Goal: Task Accomplishment & Management: Use online tool/utility

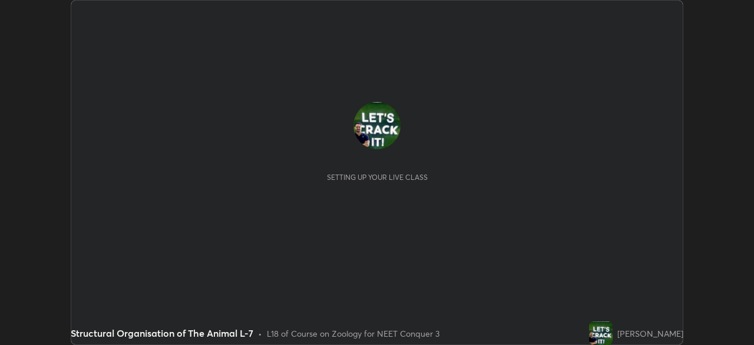
scroll to position [345, 753]
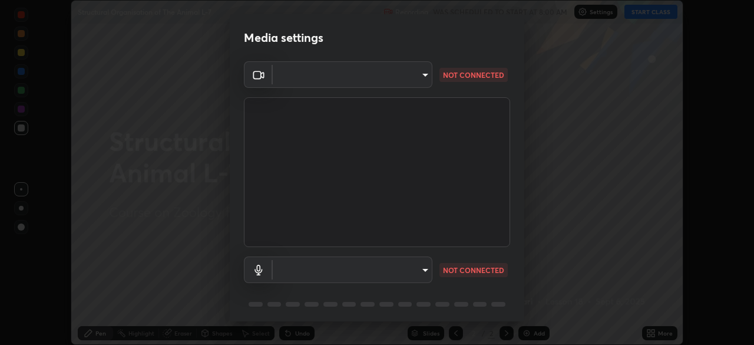
type input "cb8c6b6b4a50c5c6d626de20ccb3fd73f31987ea2ecc1878d3d31a5f1bf4ae53"
type input "communications"
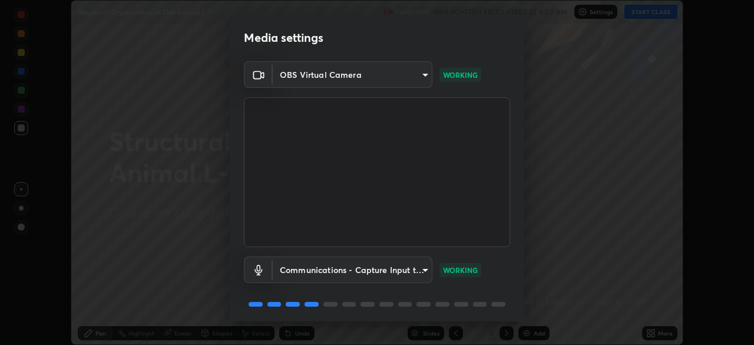
scroll to position [42, 0]
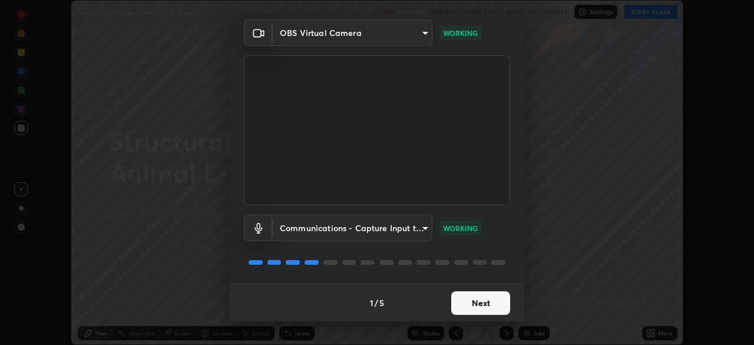
click at [475, 302] on button "Next" at bounding box center [480, 303] width 59 height 24
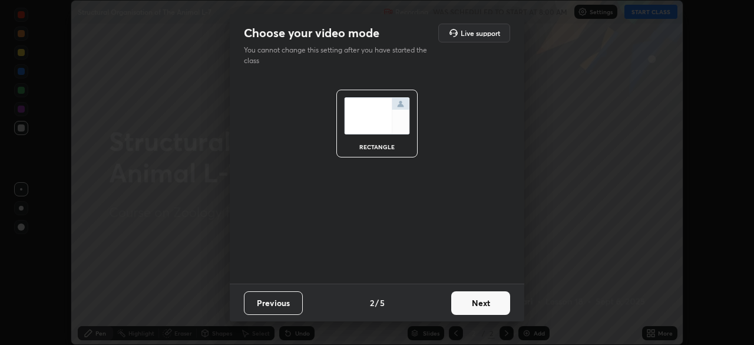
click at [478, 304] on button "Next" at bounding box center [480, 303] width 59 height 24
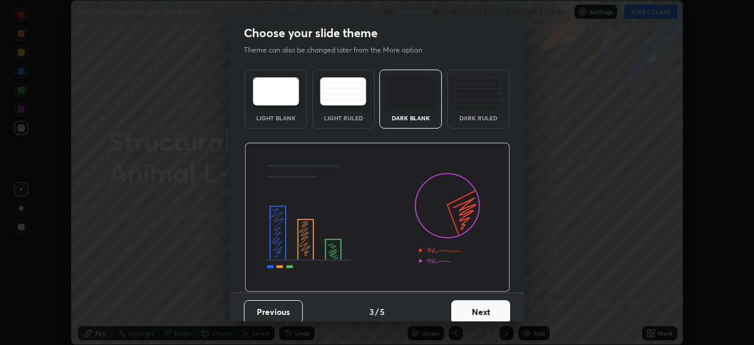
click at [484, 310] on button "Next" at bounding box center [480, 312] width 59 height 24
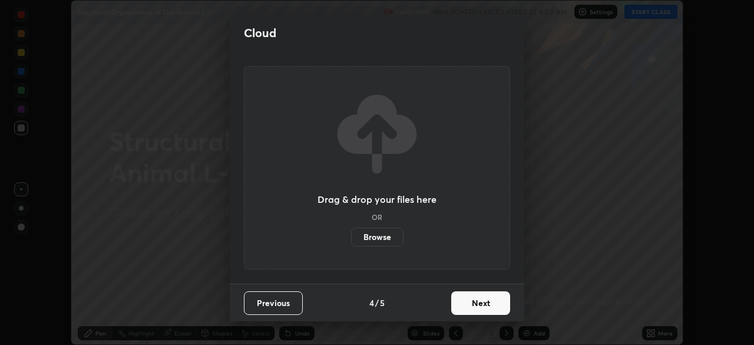
click at [481, 305] on button "Next" at bounding box center [480, 303] width 59 height 24
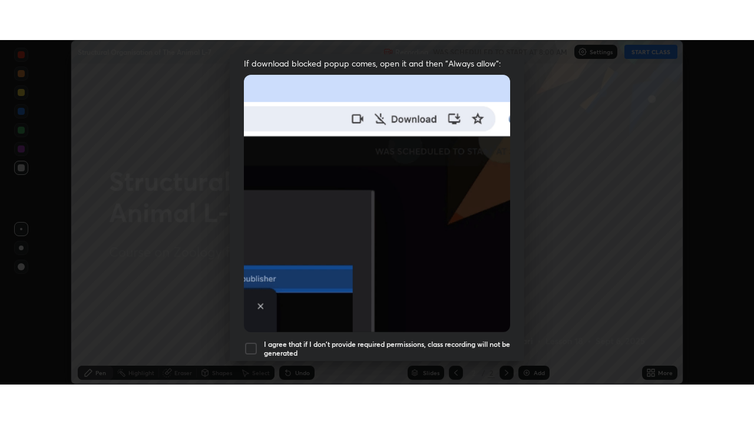
scroll to position [282, 0]
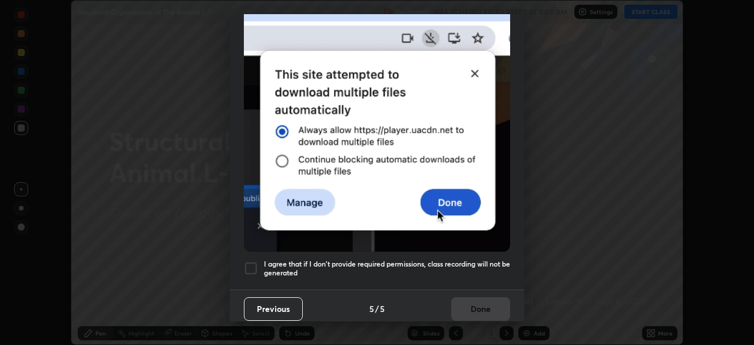
click at [252, 263] on div at bounding box center [251, 268] width 14 height 14
click at [479, 307] on button "Done" at bounding box center [480, 309] width 59 height 24
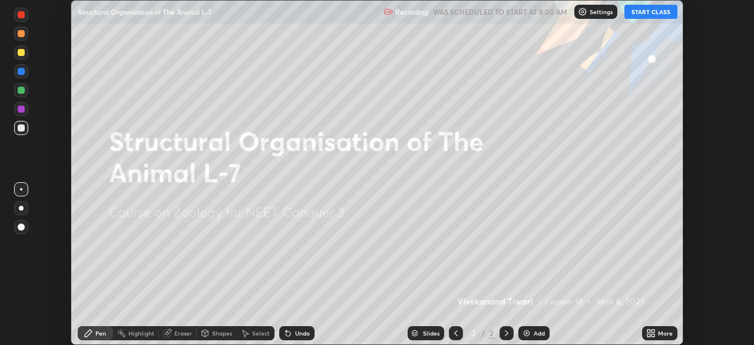
click at [658, 334] on div "More" at bounding box center [665, 333] width 15 height 6
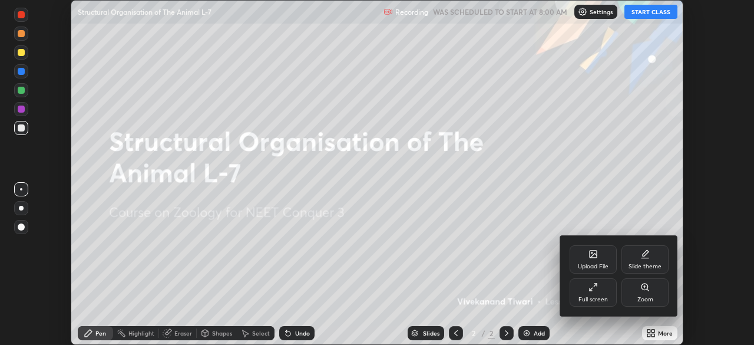
click at [606, 293] on div "Full screen" at bounding box center [593, 292] width 47 height 28
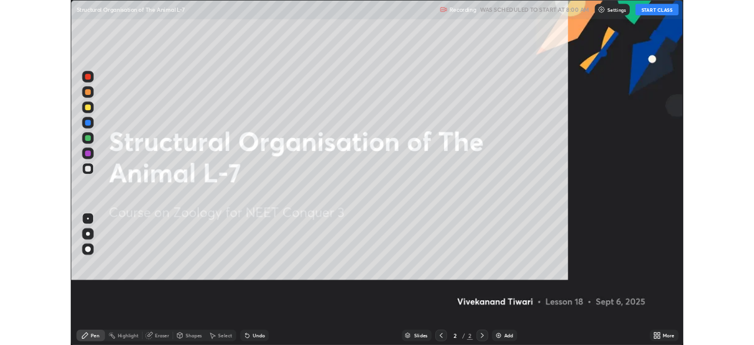
scroll to position [424, 754]
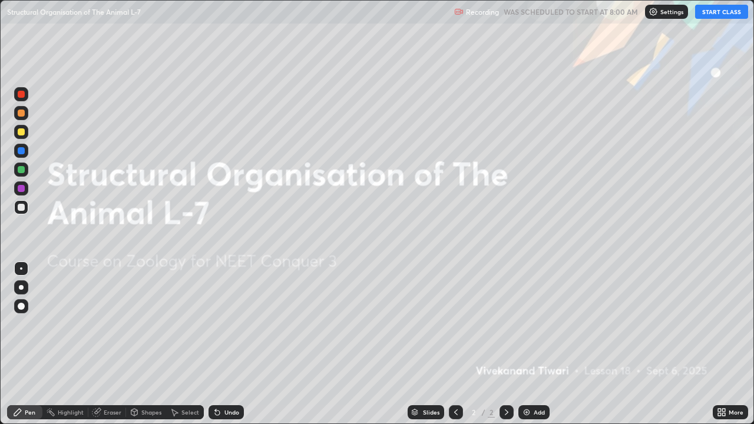
click at [727, 10] on button "START CLASS" at bounding box center [721, 12] width 53 height 14
click at [731, 344] on div "More" at bounding box center [736, 412] width 15 height 6
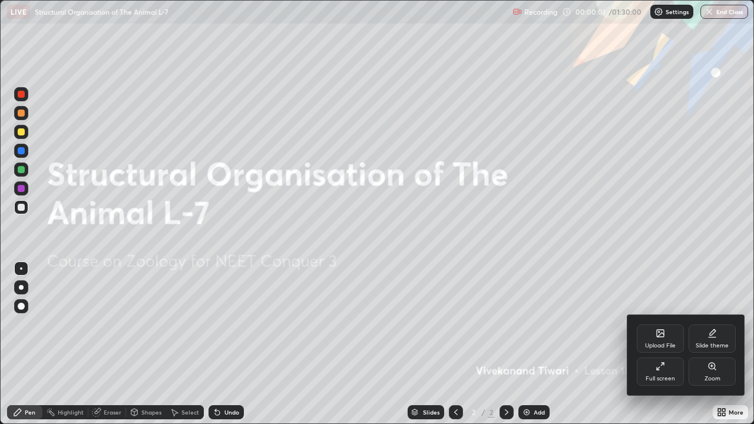
click at [664, 344] on div "Full screen" at bounding box center [660, 379] width 29 height 6
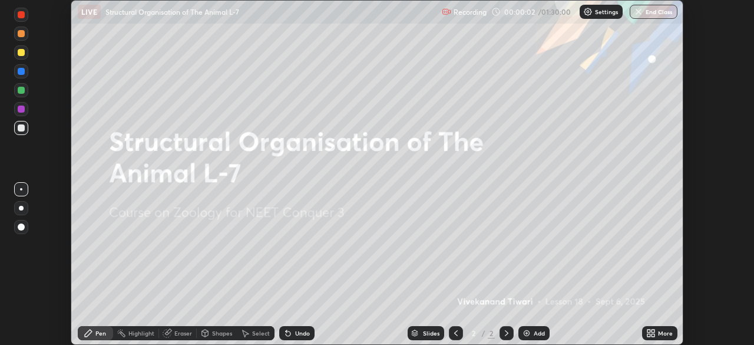
scroll to position [58561, 58151]
